Goal: Task Accomplishment & Management: Complete application form

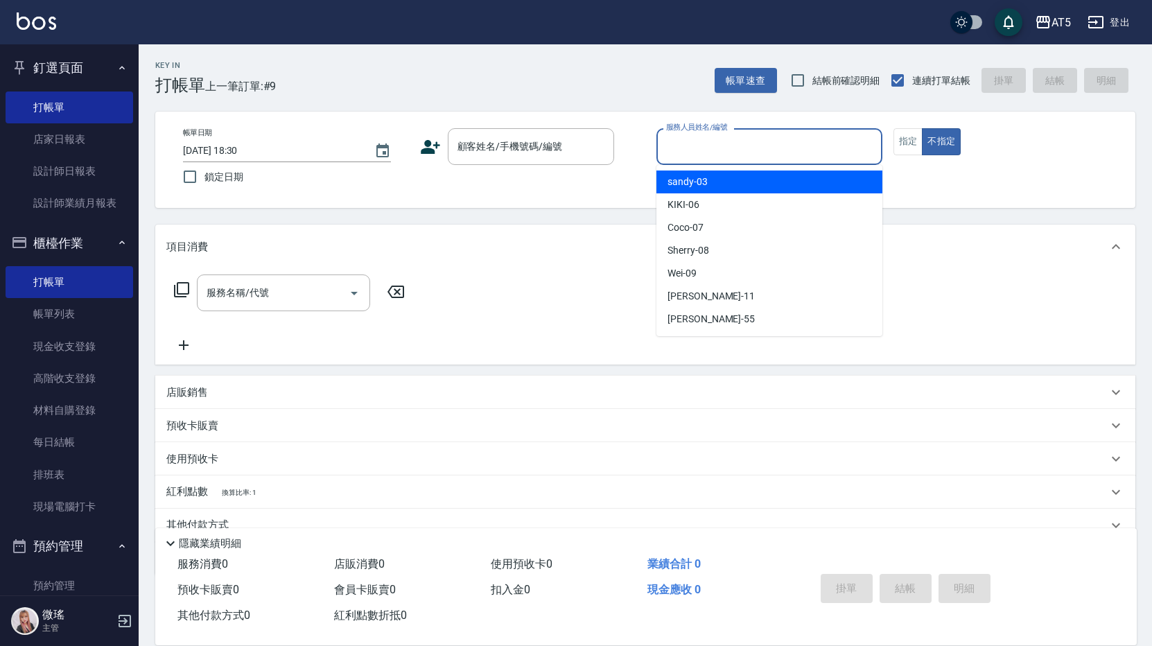
click at [715, 146] on input "服務人員姓名/編號" at bounding box center [769, 146] width 213 height 24
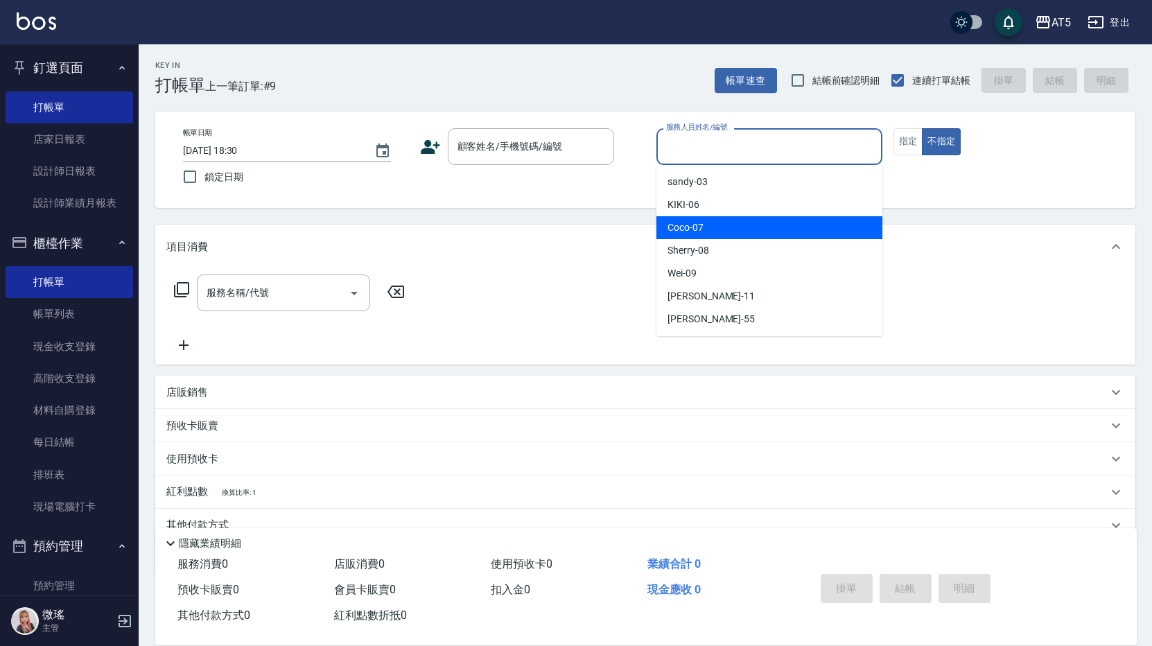
click at [710, 218] on div "Coco -07" at bounding box center [769, 227] width 226 height 23
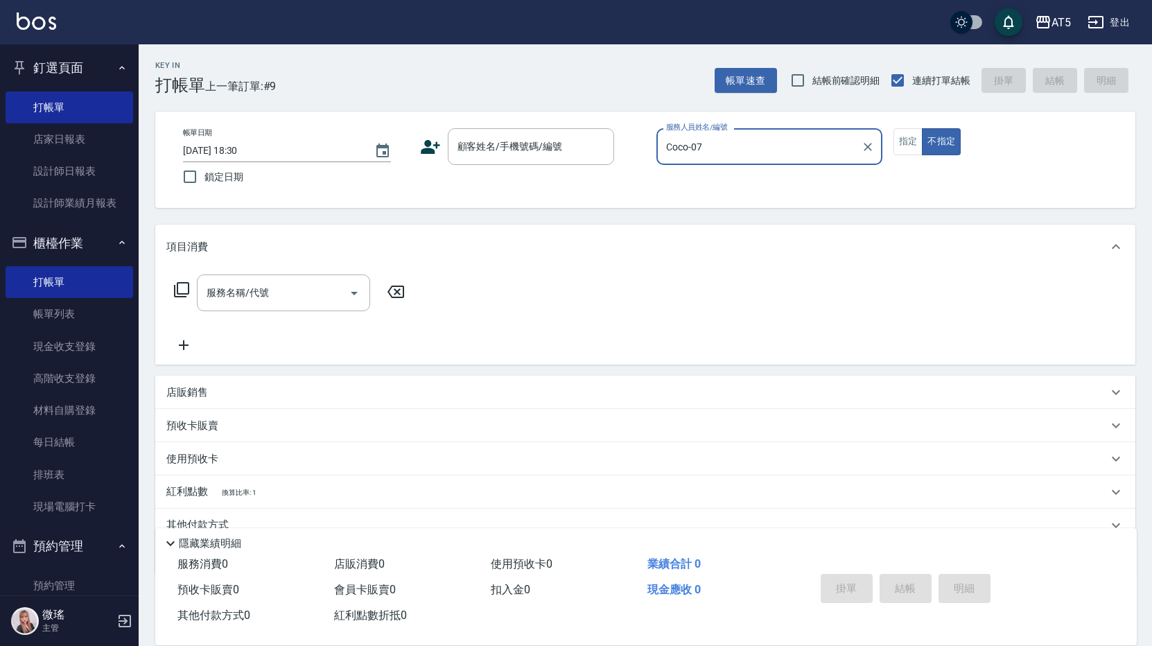
type input "Coco-07"
click at [555, 146] on input "顧客姓名/手機號碼/編號" at bounding box center [520, 146] width 133 height 24
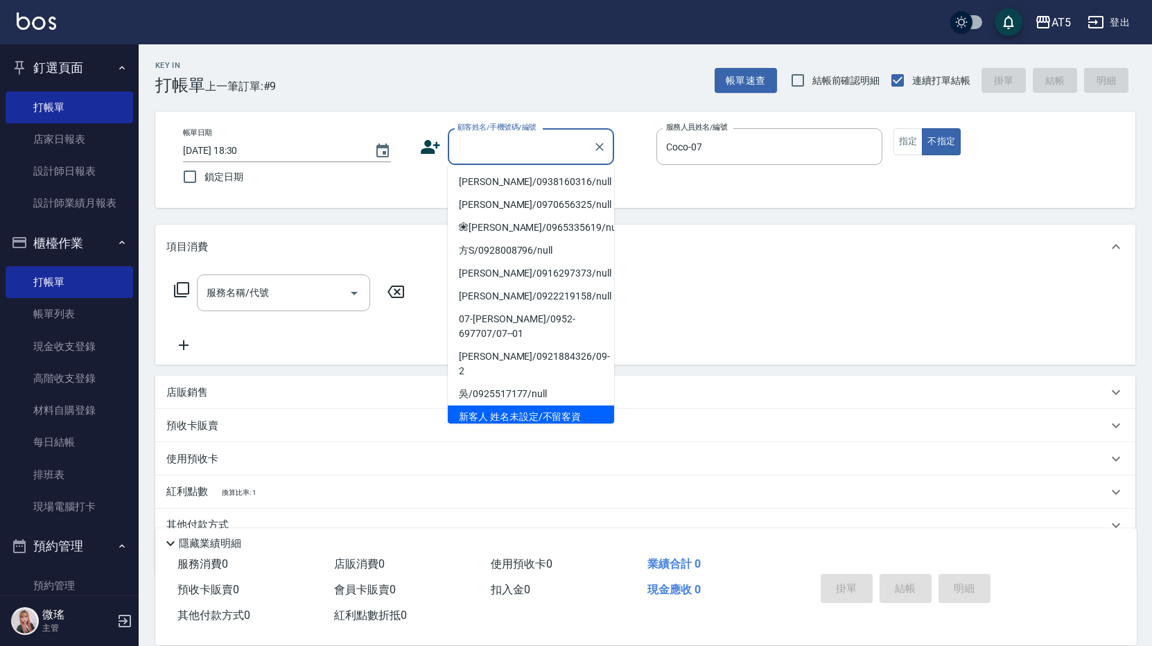
click at [508, 405] on li "新客人 姓名未設定/不留客資25703776/null" at bounding box center [531, 423] width 166 height 37
type input "新客人 姓名未設定/不留客資25703776/null"
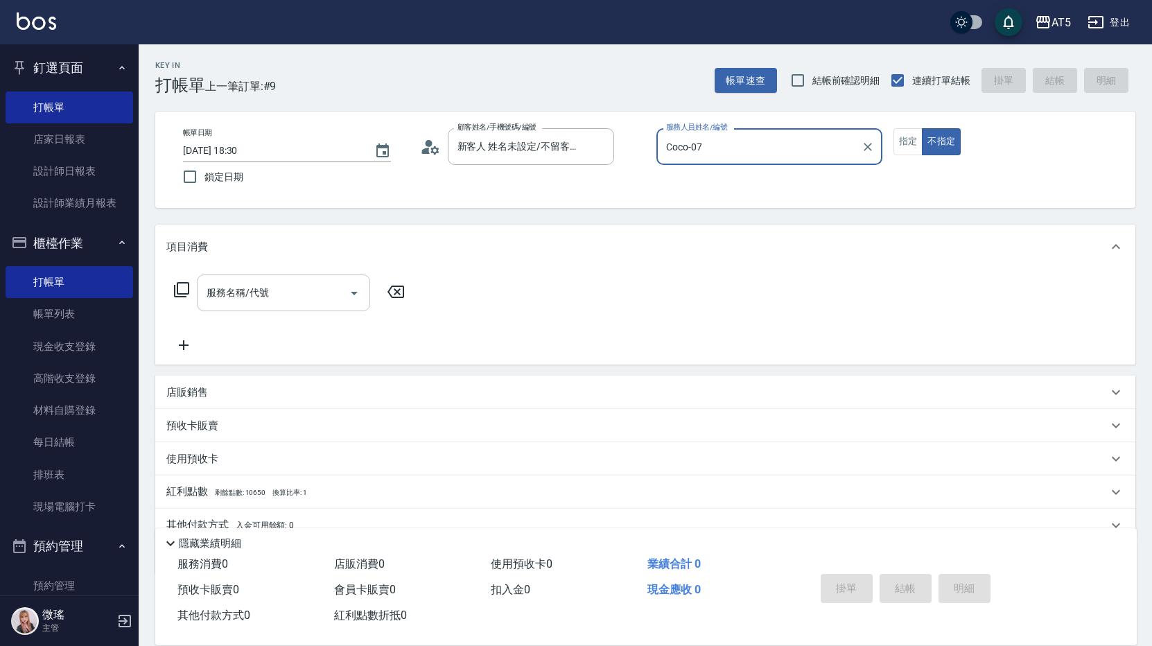
click at [274, 297] on input "服務名稱/代號" at bounding box center [273, 293] width 140 height 24
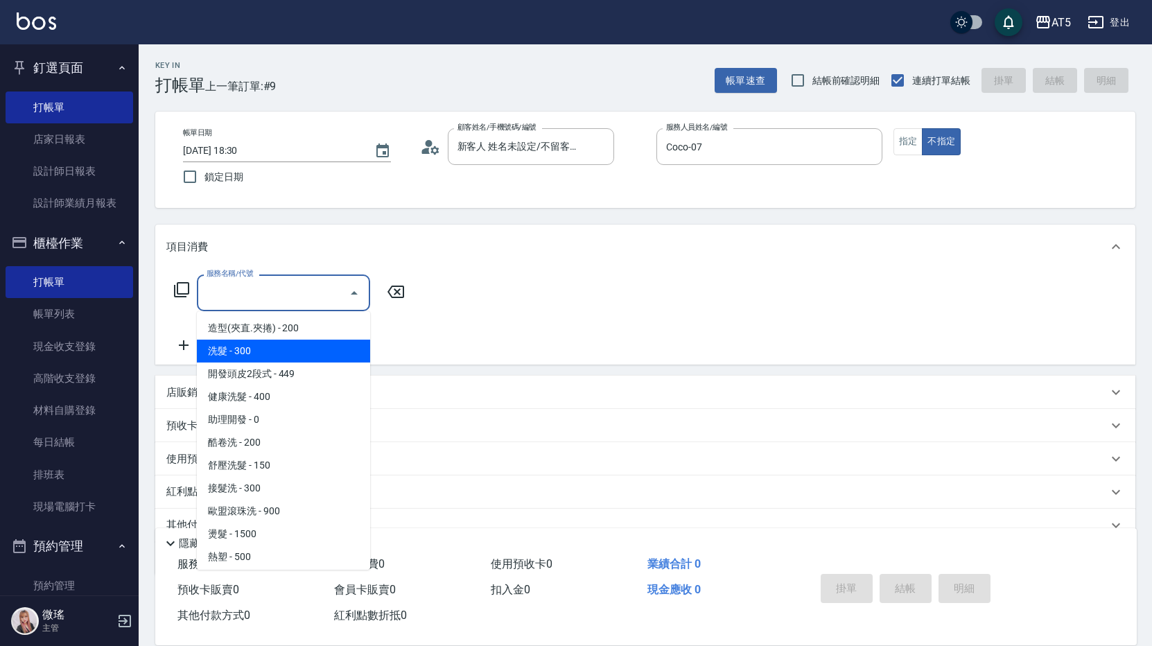
click at [274, 349] on span "洗髮 - 300" at bounding box center [283, 351] width 173 height 23
type input "洗髮(201)"
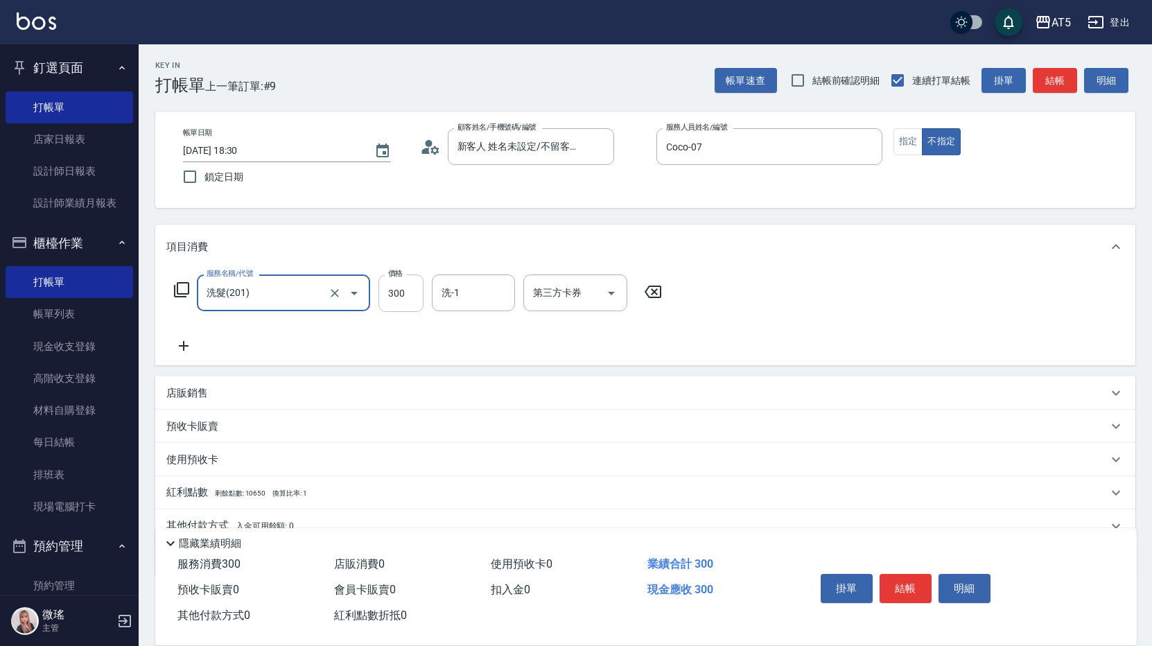
click at [417, 302] on input "300" at bounding box center [400, 292] width 45 height 37
type input "0"
type input "32"
type input "30"
type input "320"
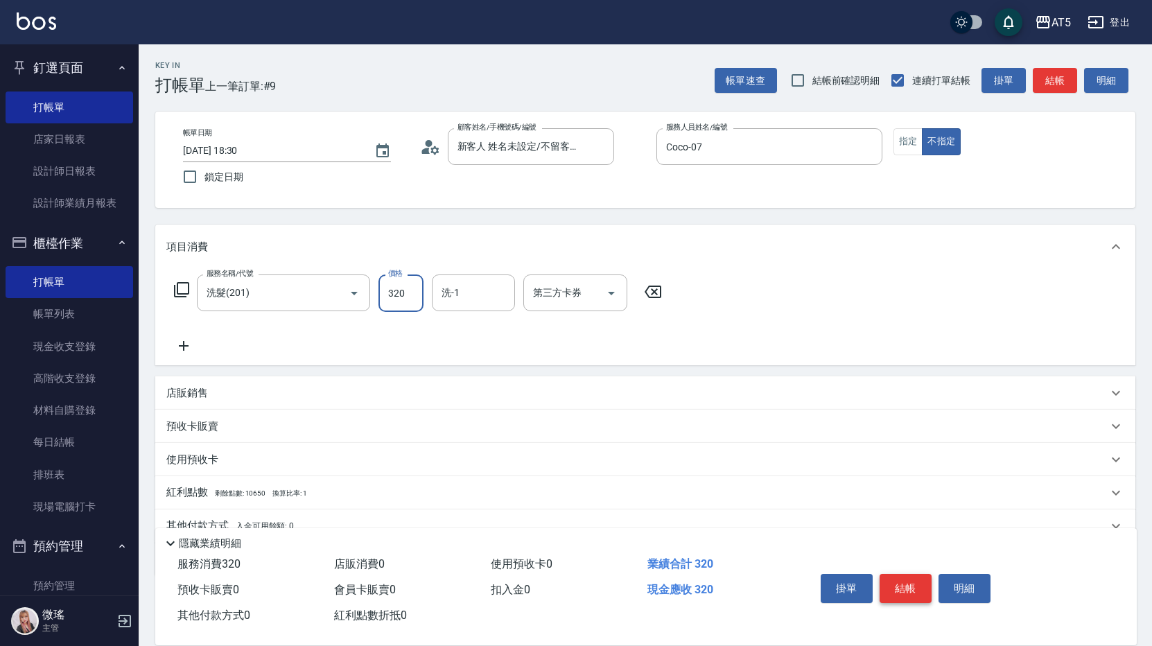
click at [896, 584] on button "結帳" at bounding box center [905, 588] width 52 height 29
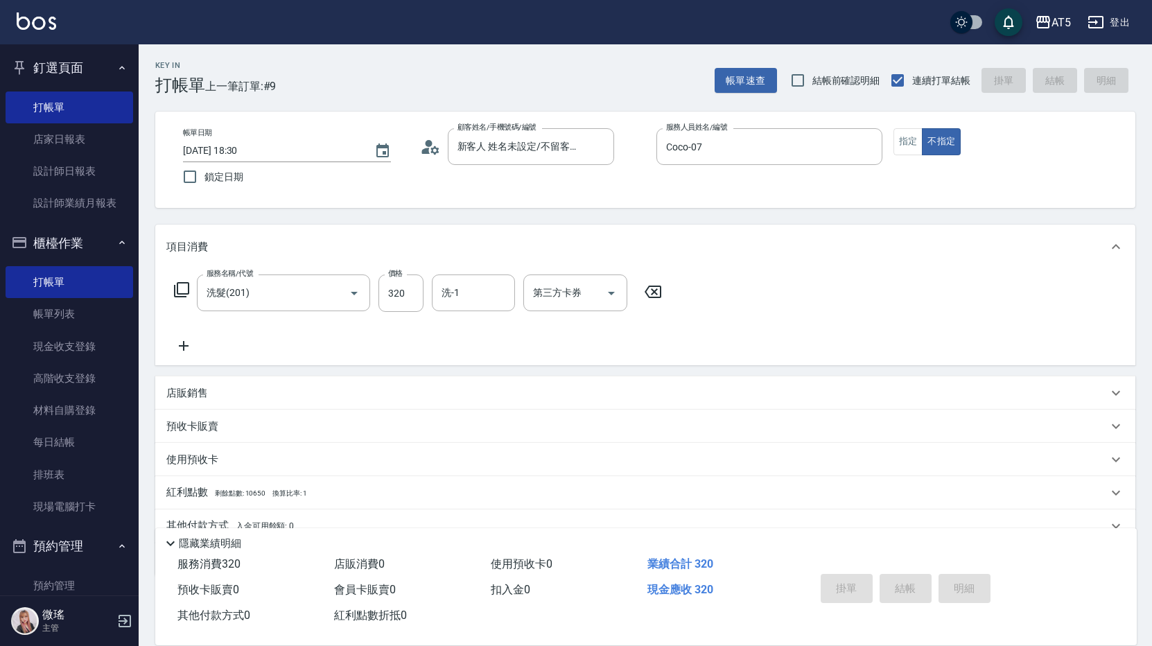
type input "[DATE] 19:09"
type input "0"
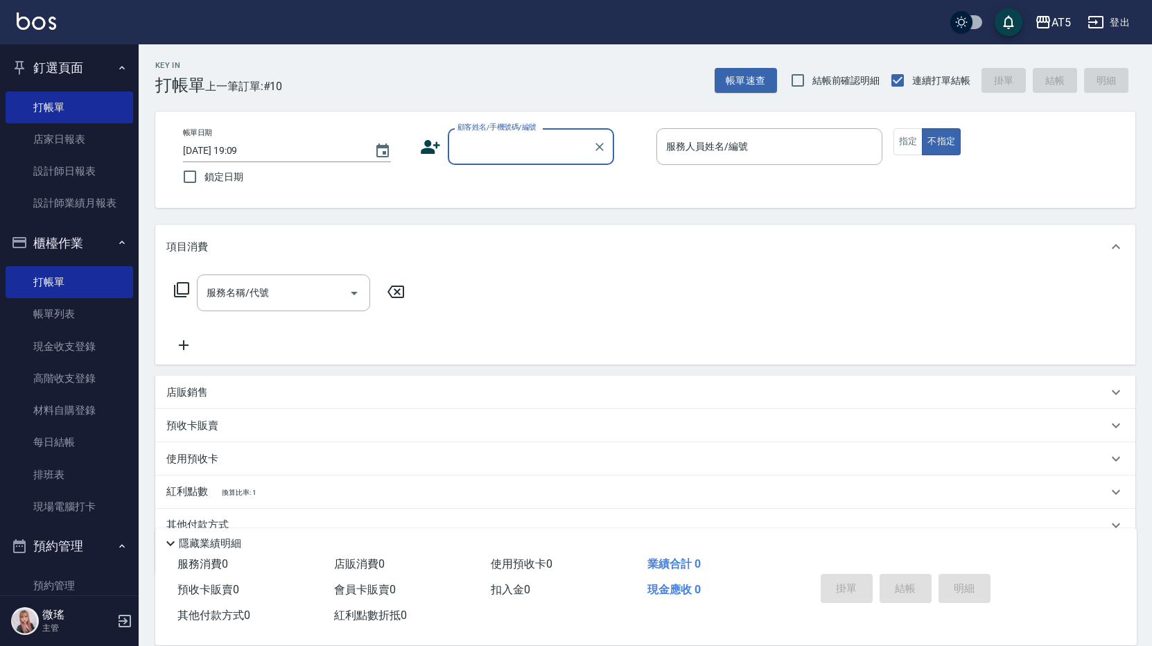
click at [497, 146] on input "顧客姓名/手機號碼/編號" at bounding box center [520, 146] width 133 height 24
type input "06"
click at [922, 128] on button "不指定" at bounding box center [941, 141] width 39 height 27
type button "false"
type input "[PERSON_NAME]/0970656325/null"
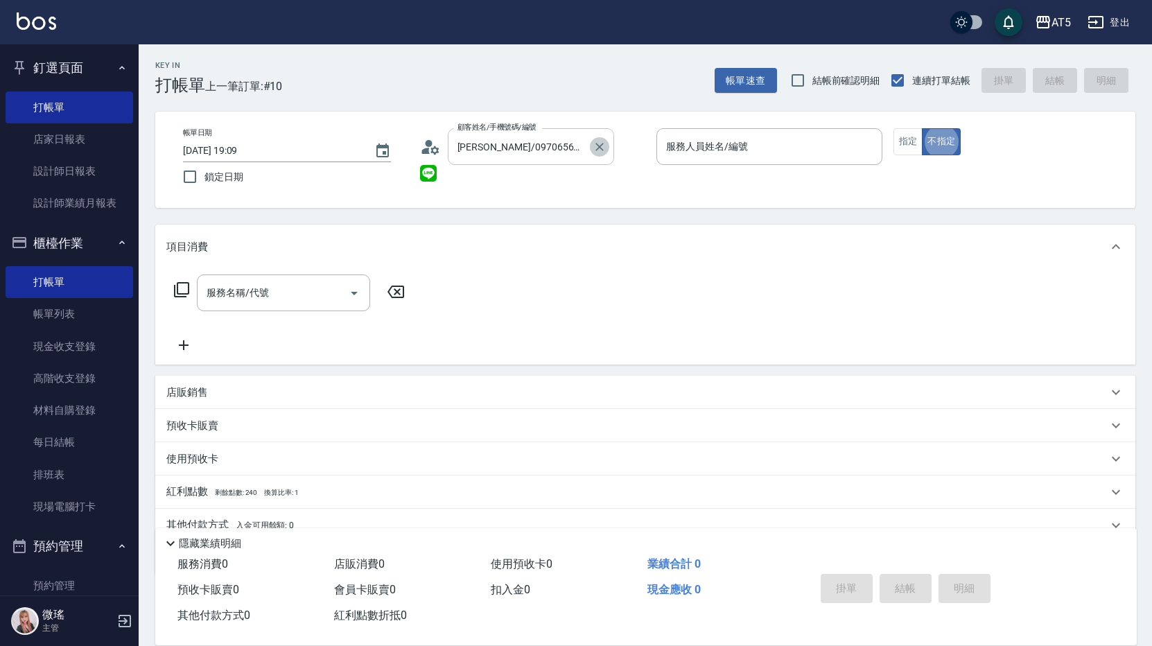
click at [602, 146] on icon "Clear" at bounding box center [600, 147] width 14 height 14
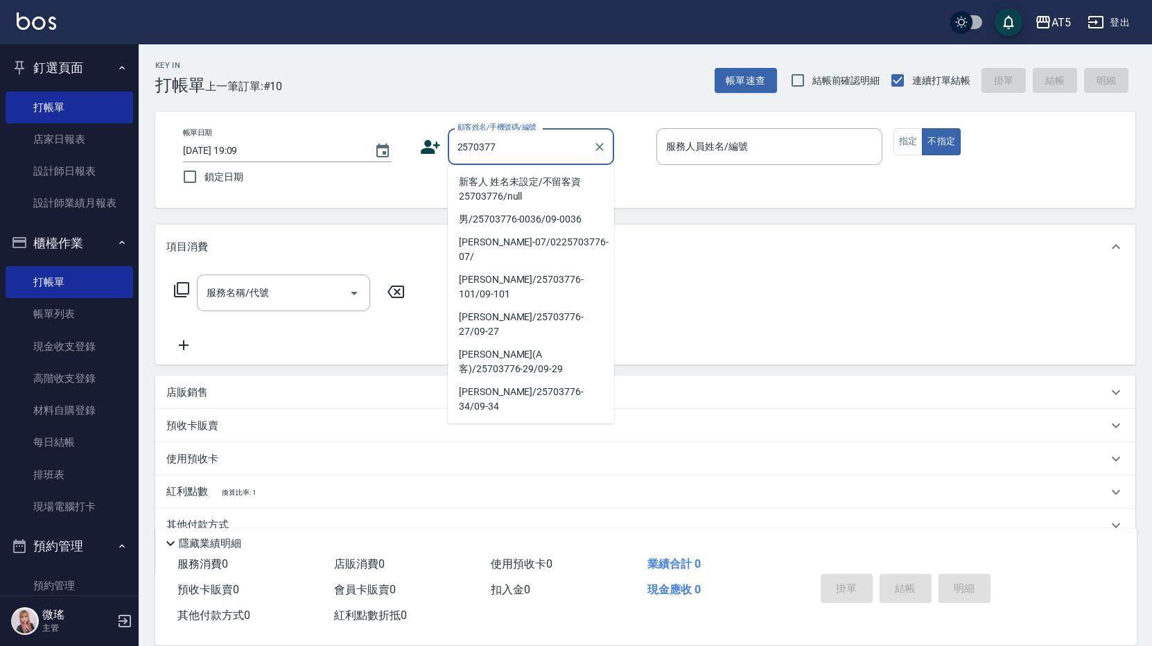
click at [558, 179] on li "新客人 姓名未設定/不留客資25703776/null" at bounding box center [531, 188] width 166 height 37
type input "新客人 姓名未設定/不留客資25703776/null"
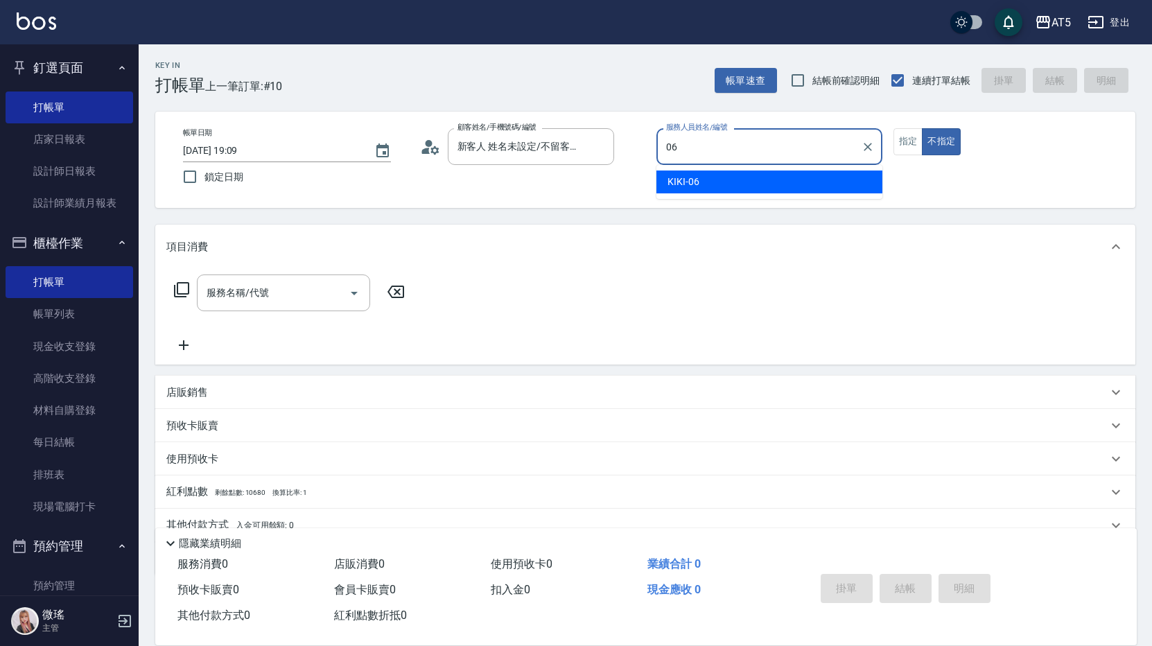
type input "KIKI-06"
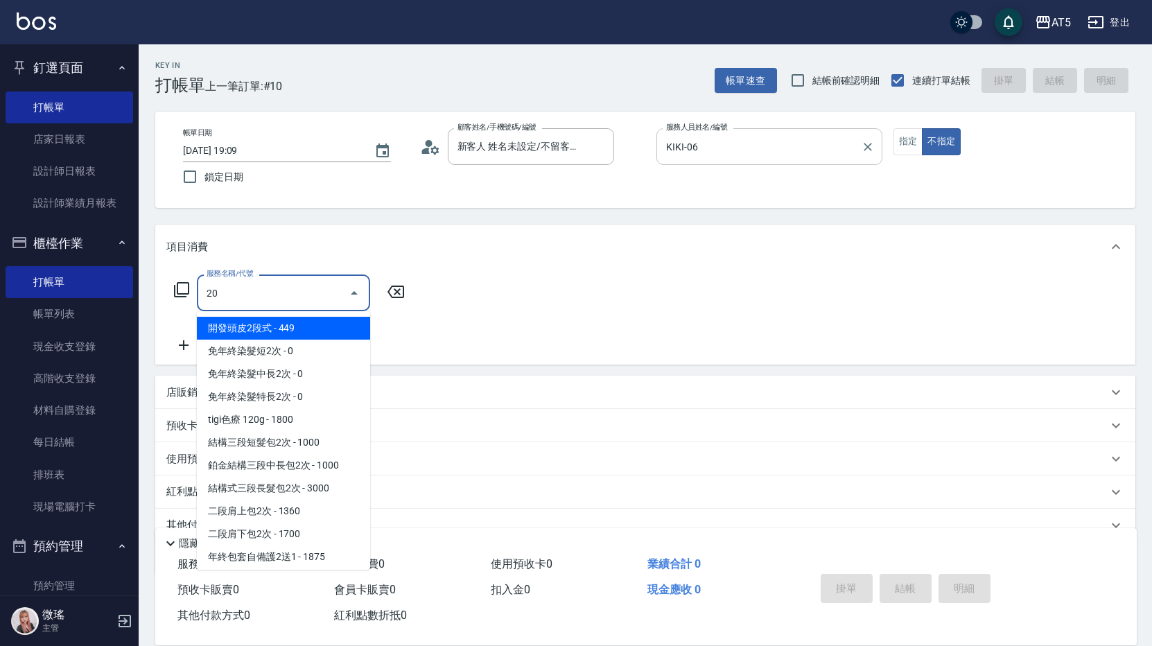
type input "201"
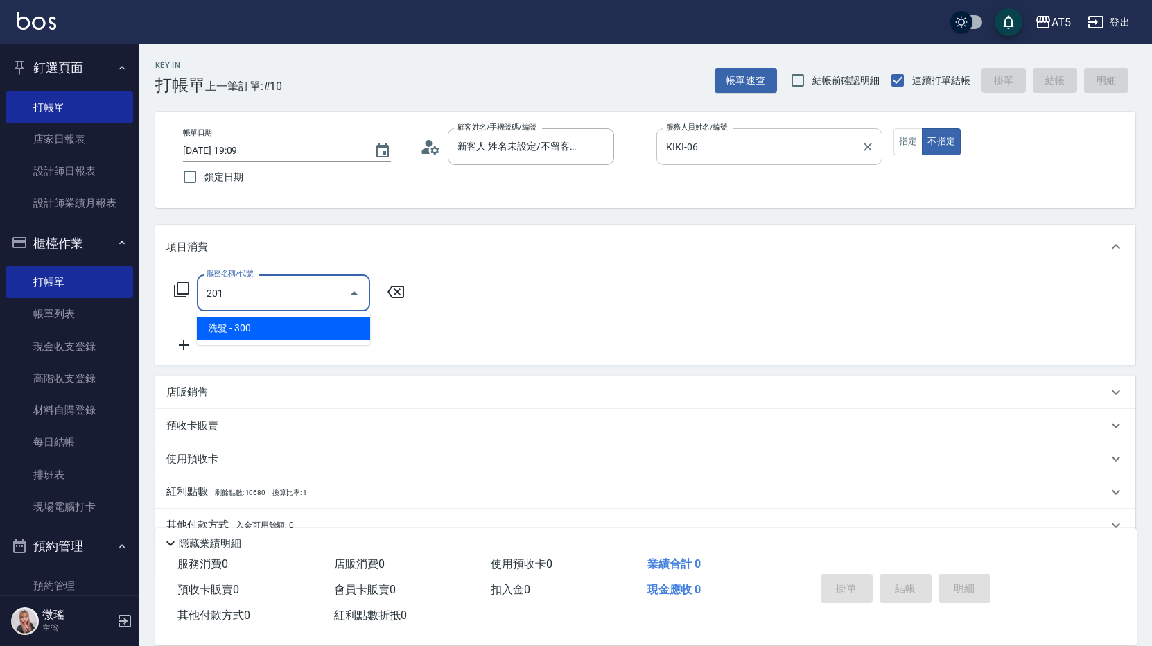
type input "30"
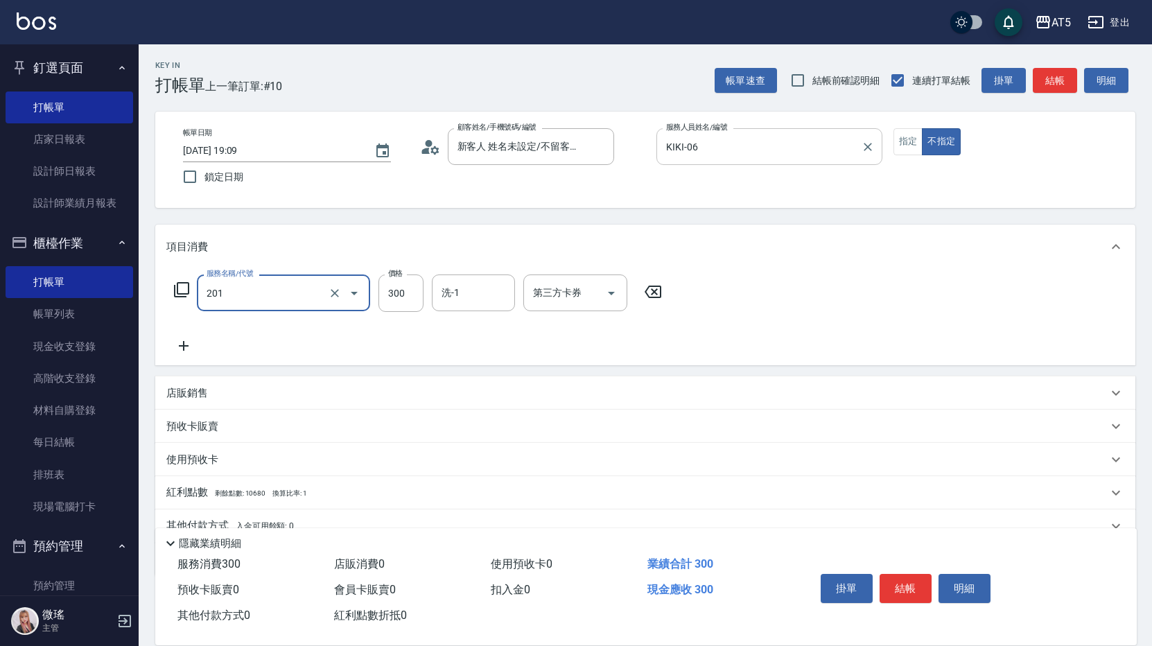
type input "洗髮(201)"
click at [695, 137] on input "KIKI-06" at bounding box center [759, 146] width 193 height 24
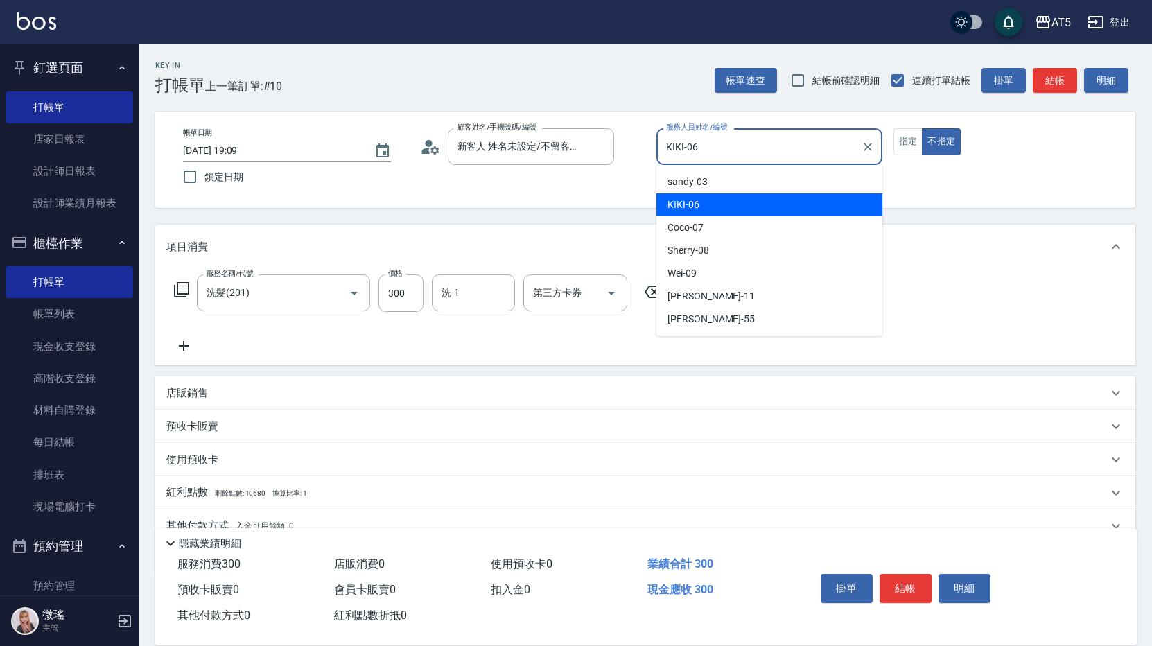
drag, startPoint x: 708, startPoint y: 140, endPoint x: 631, endPoint y: 151, distance: 77.0
click at [631, 151] on div "帳單日期 [DATE] 19:09 鎖定日期 顧客姓名/手機號碼/編號 新客人 姓名未設定/不留客資25703776/null 顧客姓名/手機號碼/編號 服務…" at bounding box center [645, 159] width 947 height 63
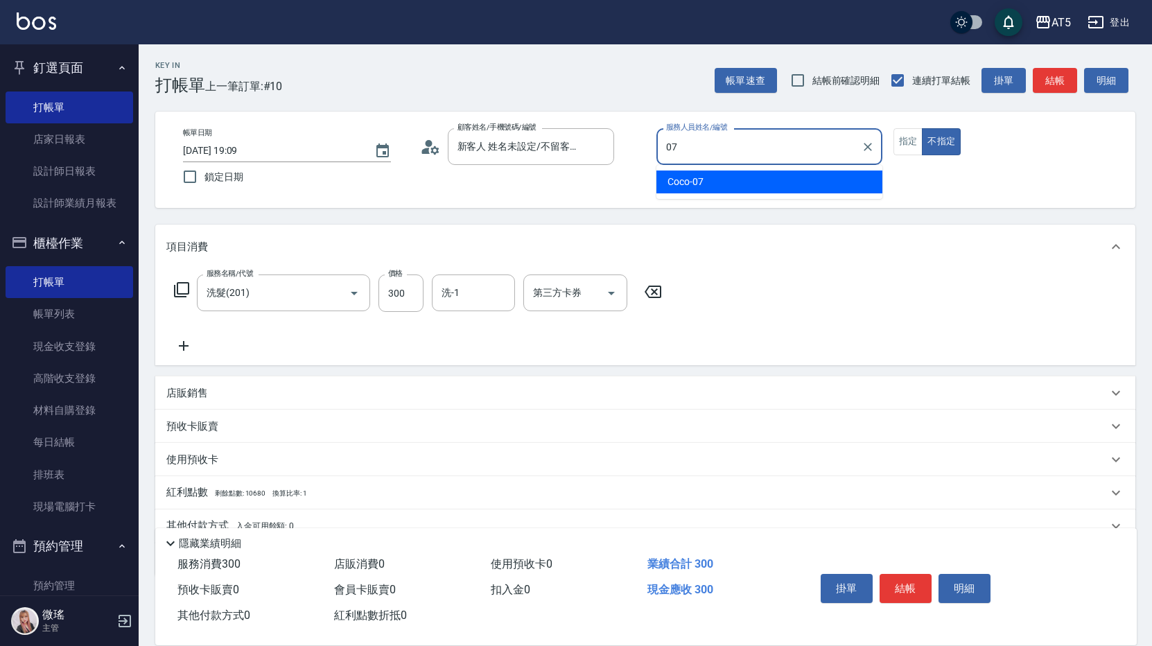
type input "Coco-07"
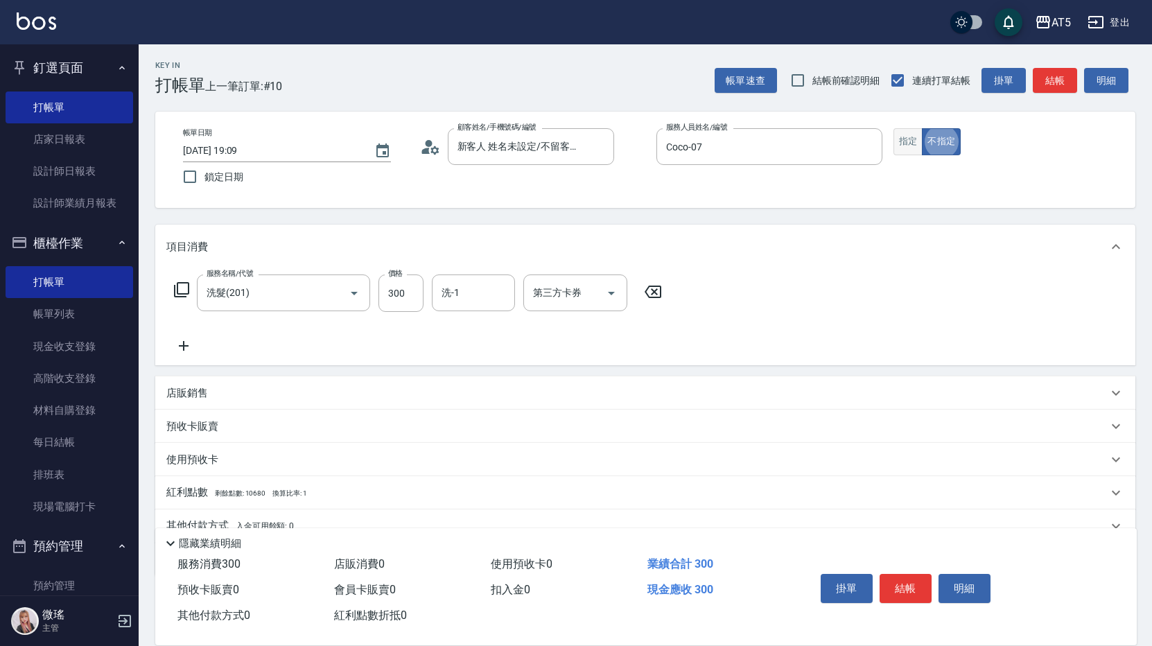
click at [905, 141] on button "指定" at bounding box center [908, 141] width 30 height 27
click at [1066, 78] on button "結帳" at bounding box center [1055, 81] width 44 height 26
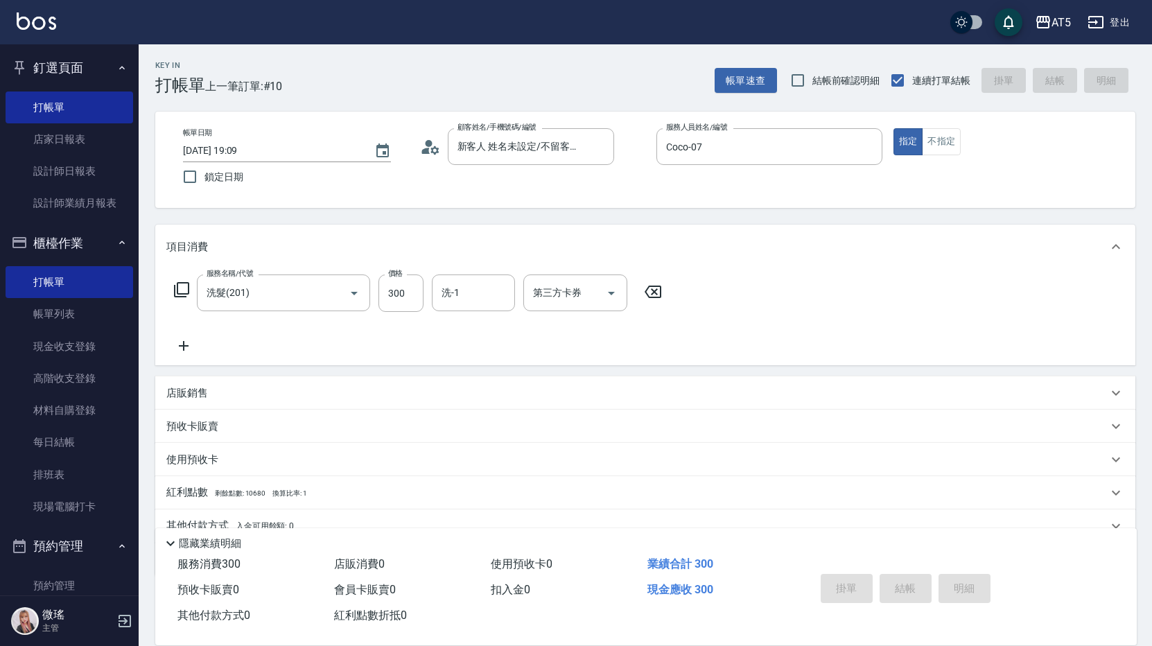
type input "[DATE] 19:22"
type input "0"
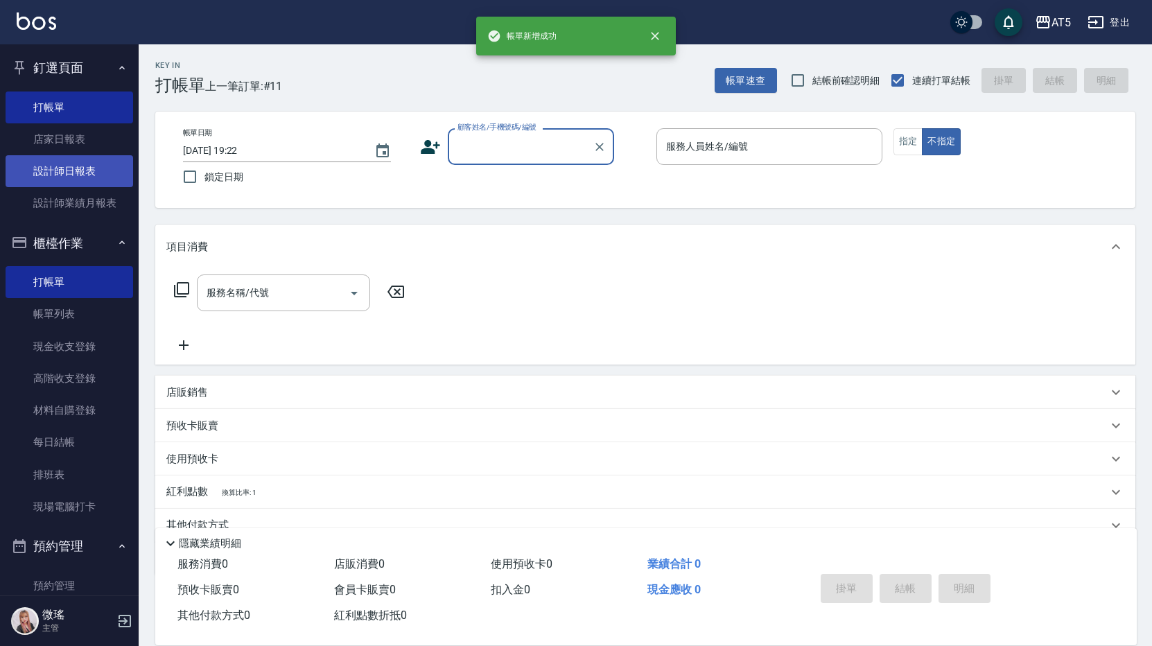
click at [64, 176] on link "設計師日報表" at bounding box center [70, 171] width 128 height 32
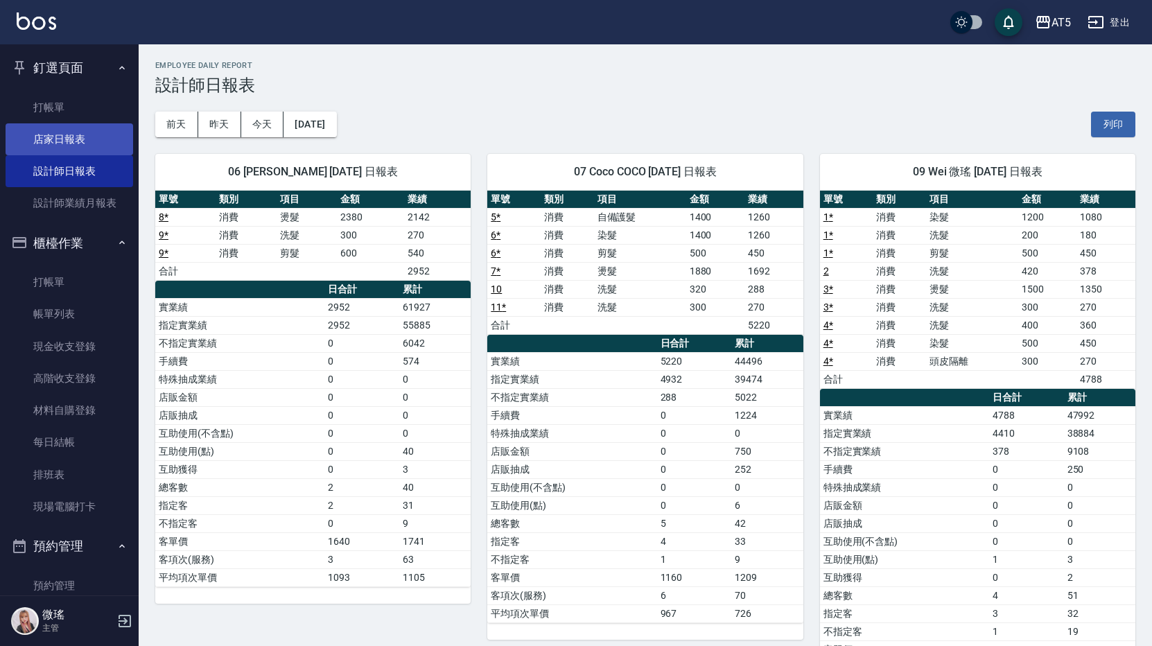
click at [80, 141] on link "店家日報表" at bounding box center [70, 139] width 128 height 32
